Goal: Task Accomplishment & Management: Manage account settings

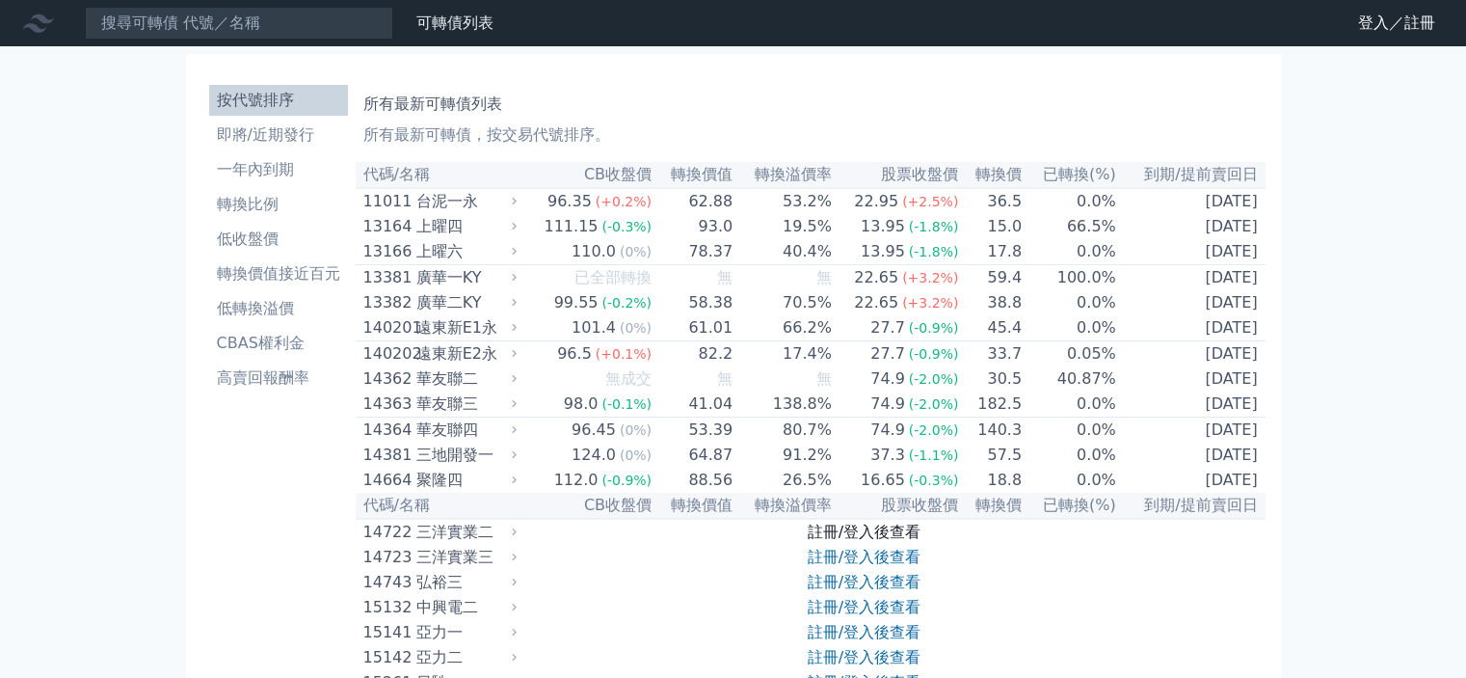
click at [833, 541] on link "註冊/登入後查看" at bounding box center [864, 531] width 113 height 18
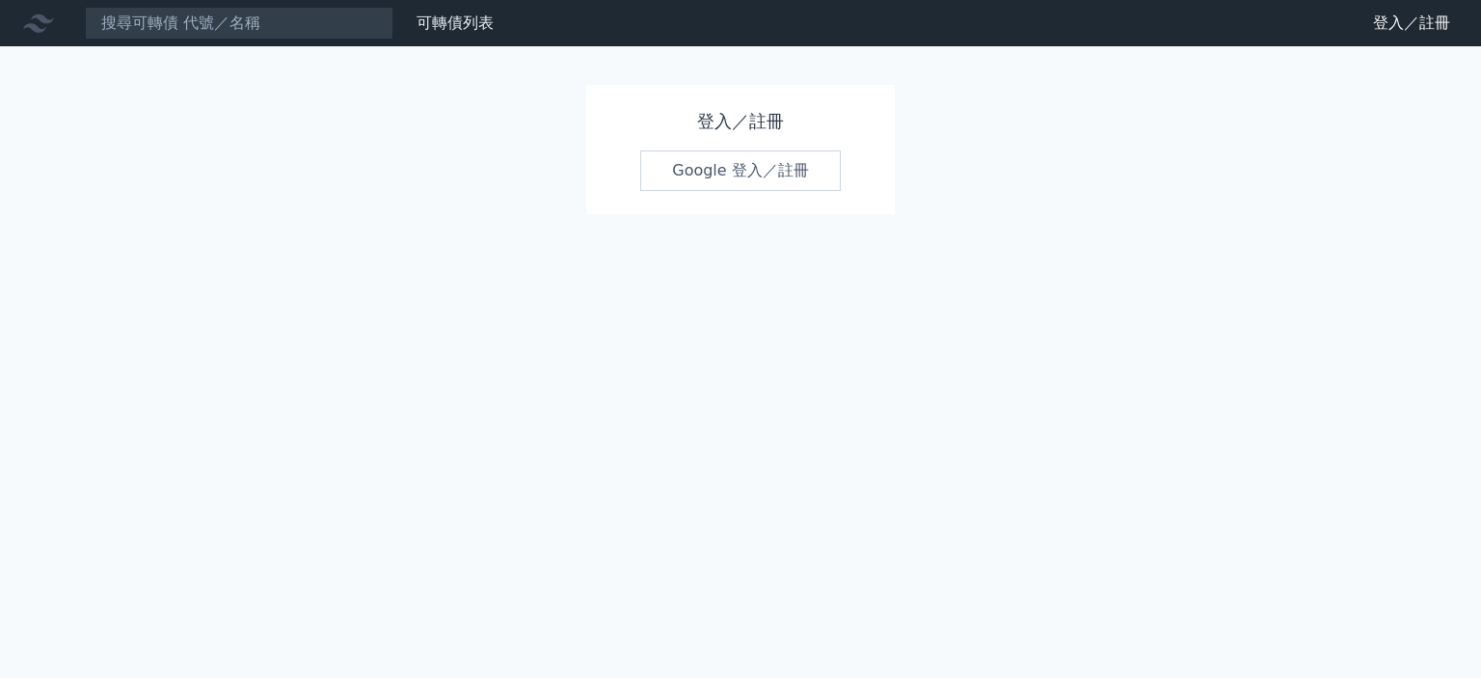
click at [758, 172] on link "Google 登入／註冊" at bounding box center [740, 170] width 200 height 40
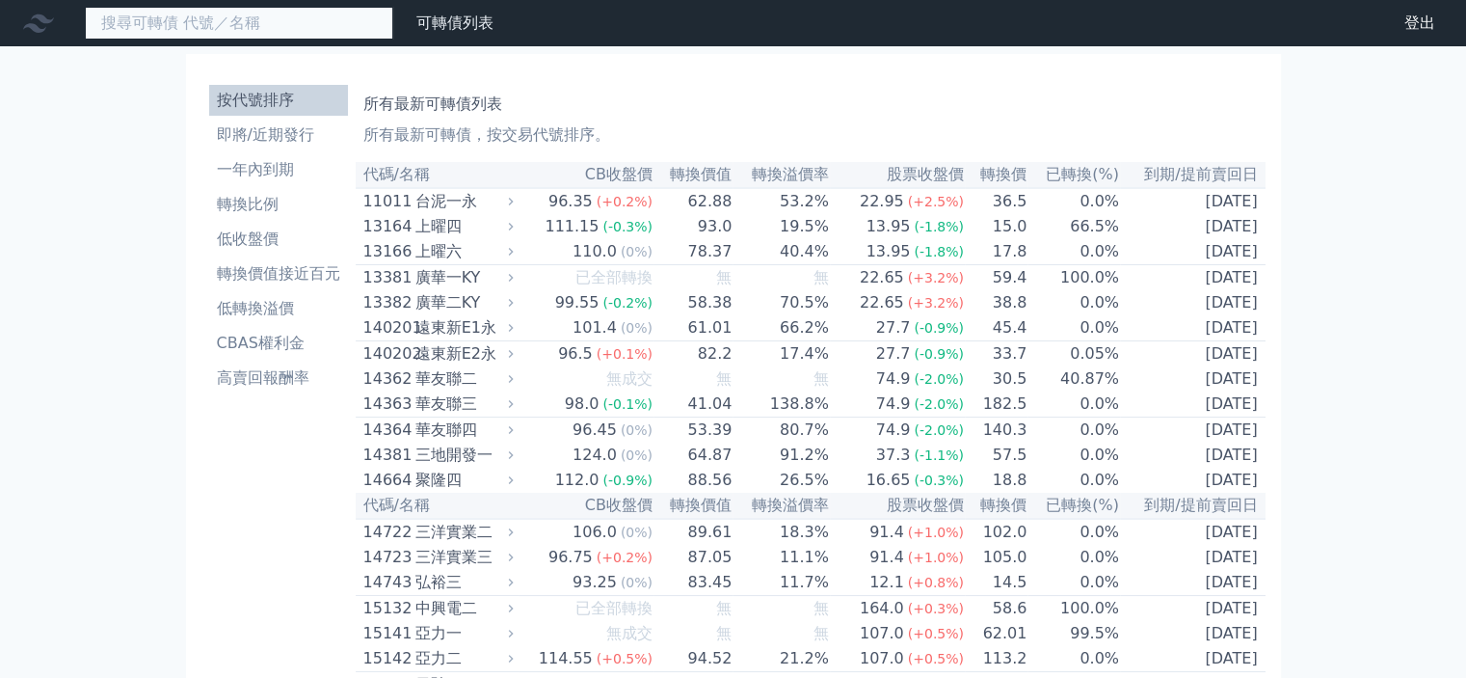
click at [297, 26] on input at bounding box center [239, 23] width 308 height 33
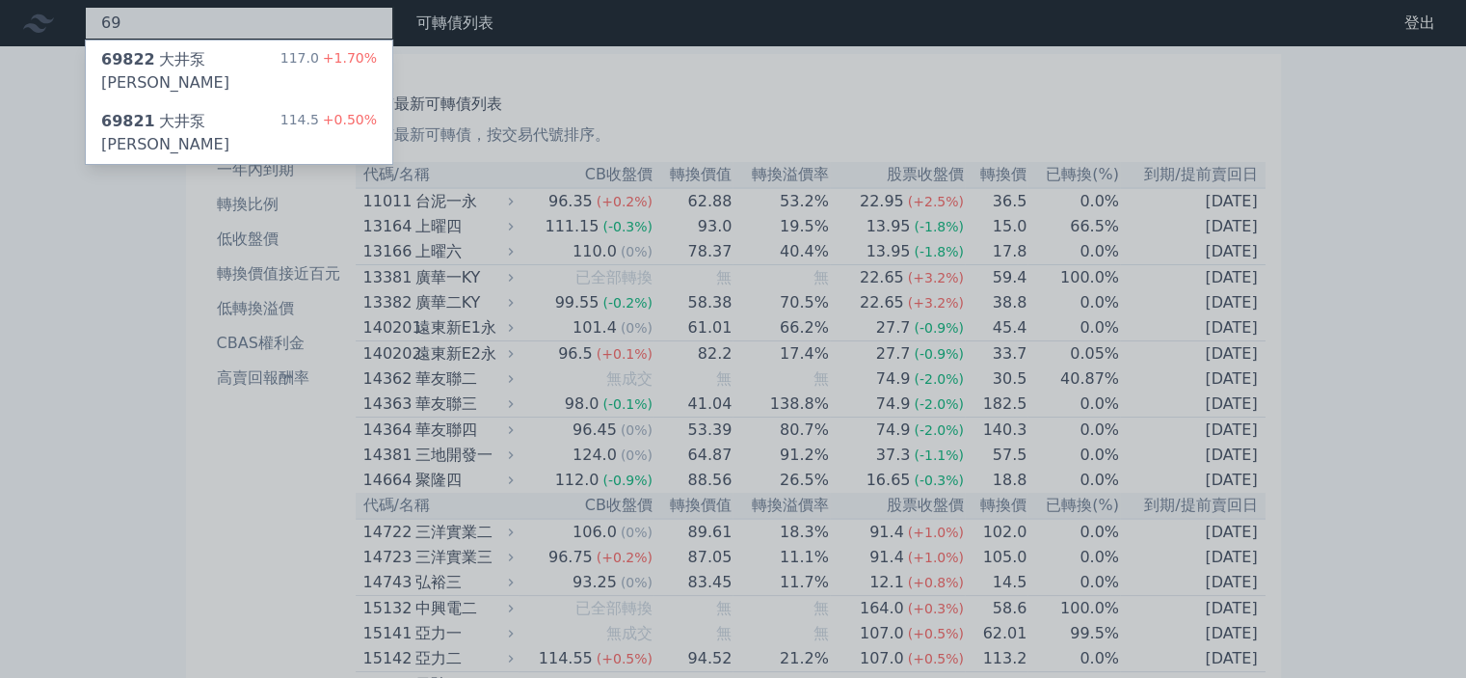
type input "6"
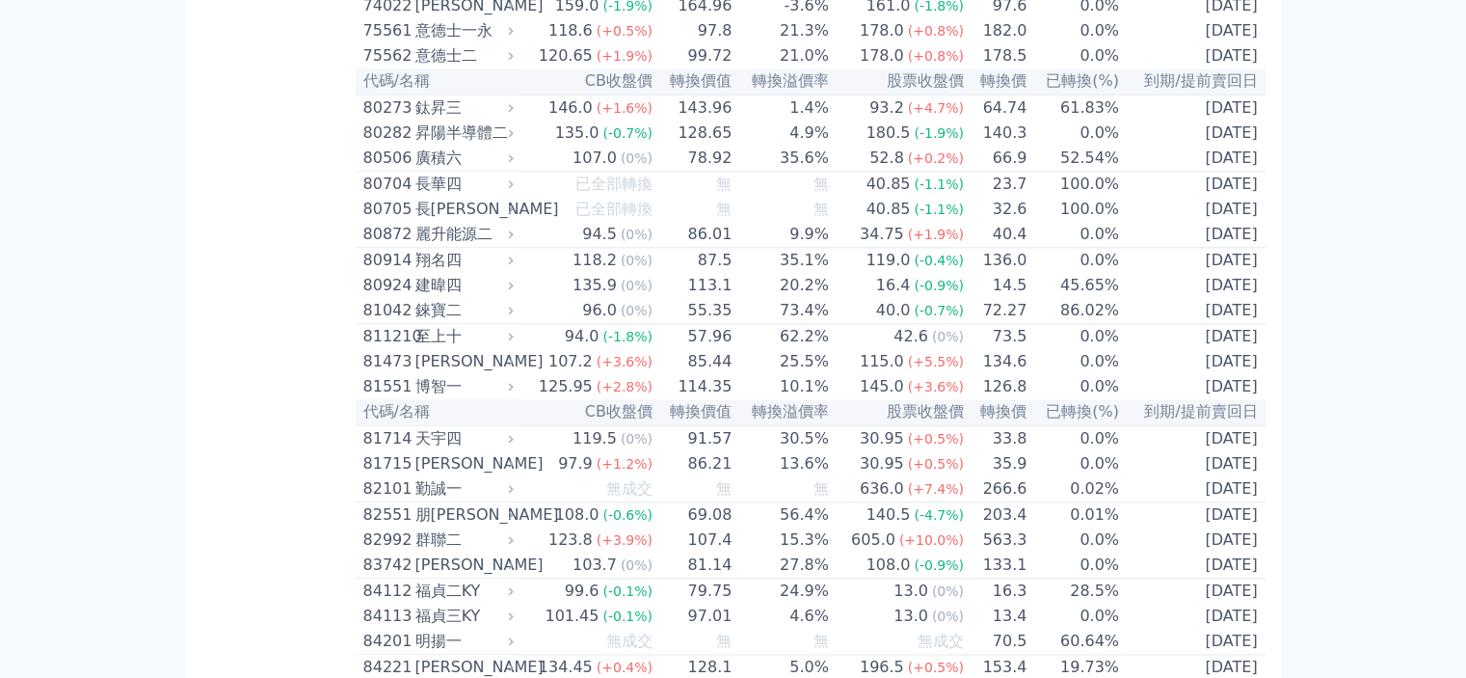
scroll to position [9543, 0]
